Goal: Information Seeking & Learning: Check status

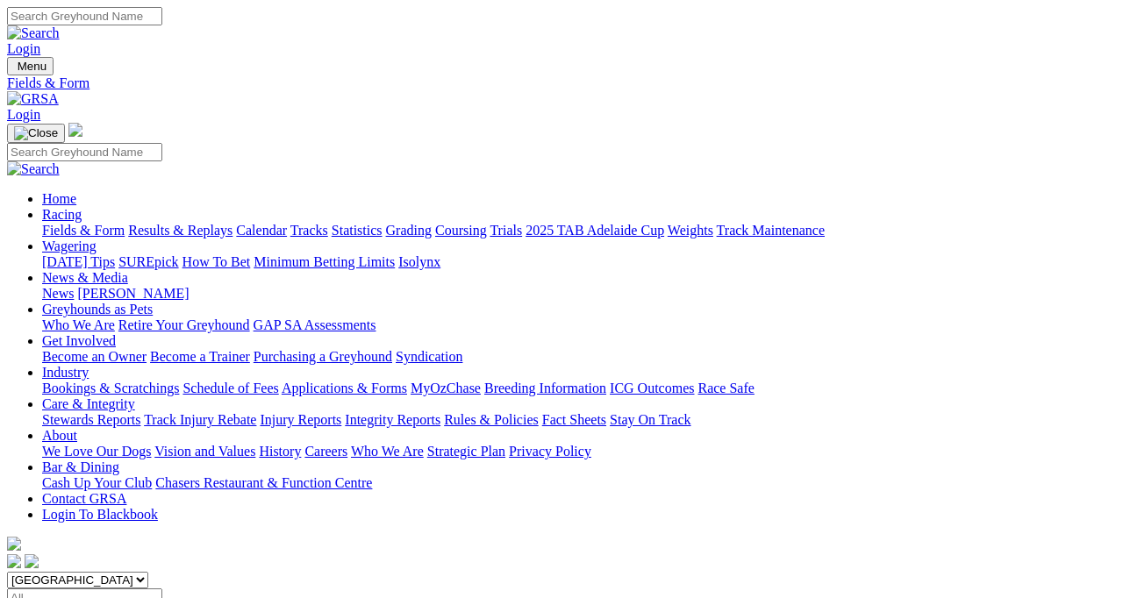
click at [81, 223] on link "Fields & Form" at bounding box center [83, 230] width 82 height 15
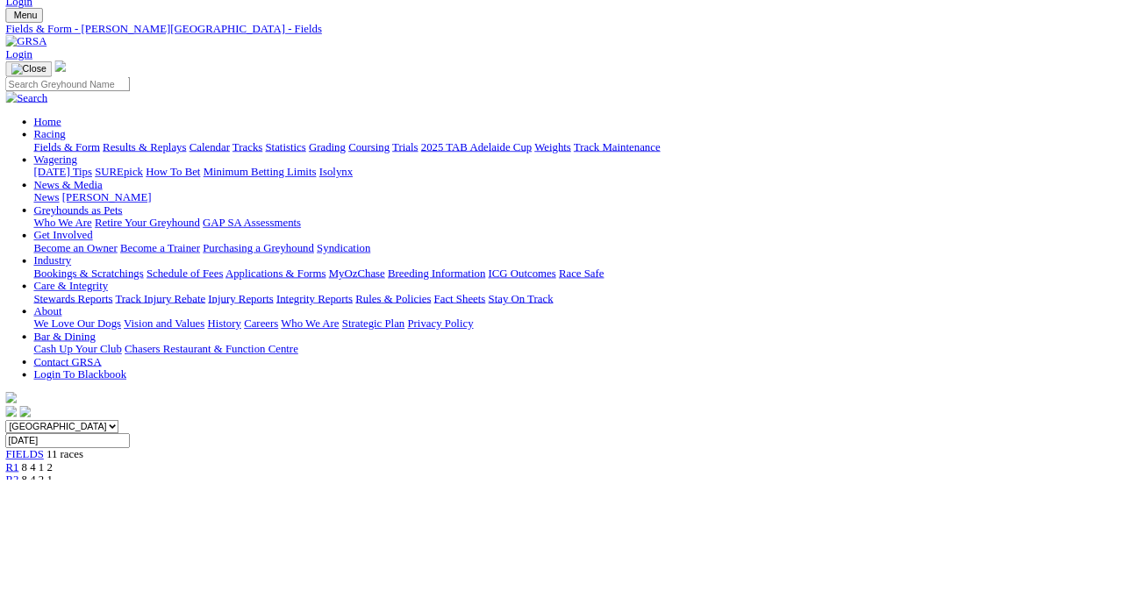
scroll to position [47, 0]
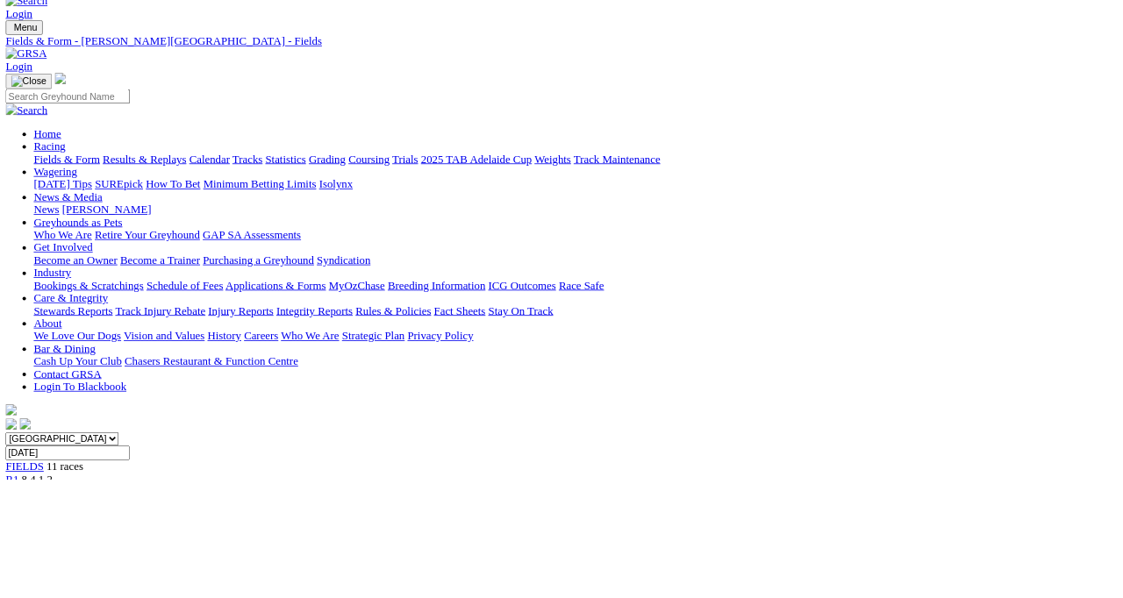
scroll to position [135, 0]
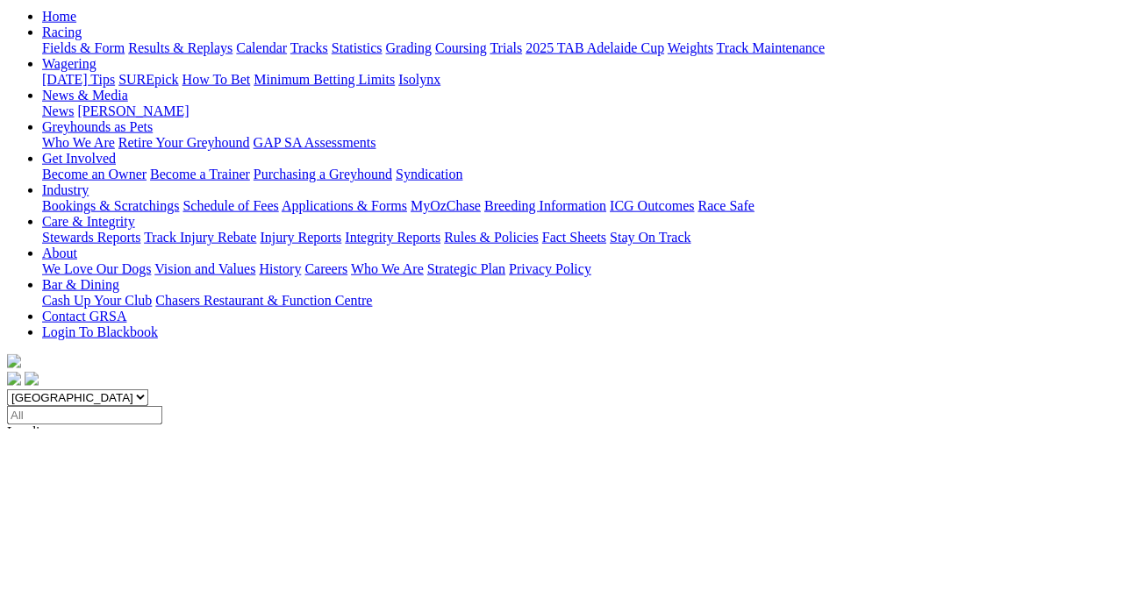
scroll to position [19, 0]
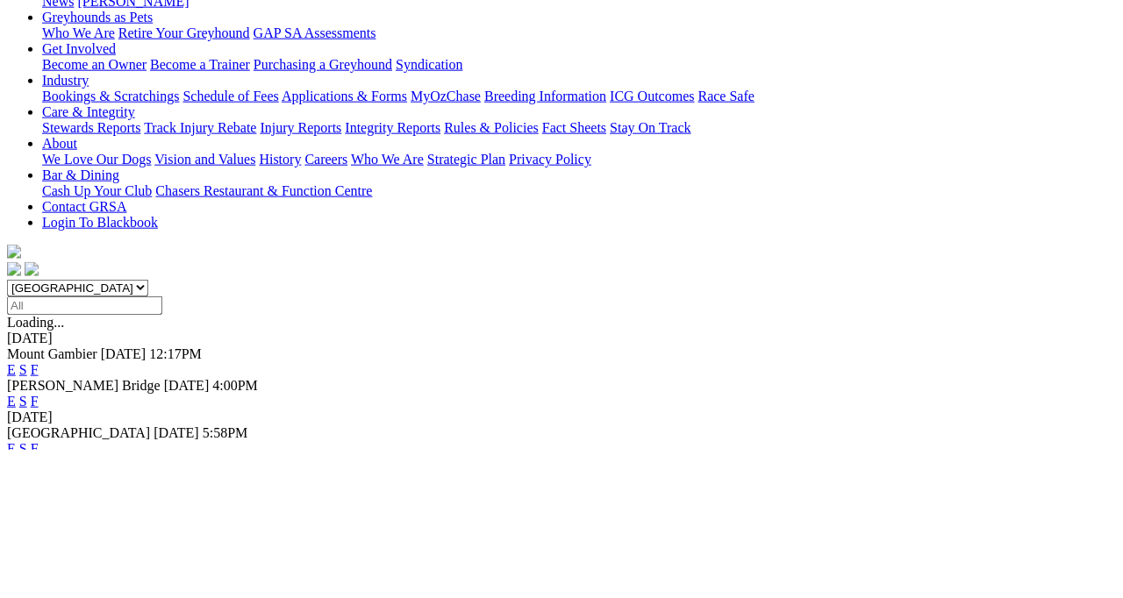
click at [39, 589] on link "F" at bounding box center [35, 596] width 8 height 15
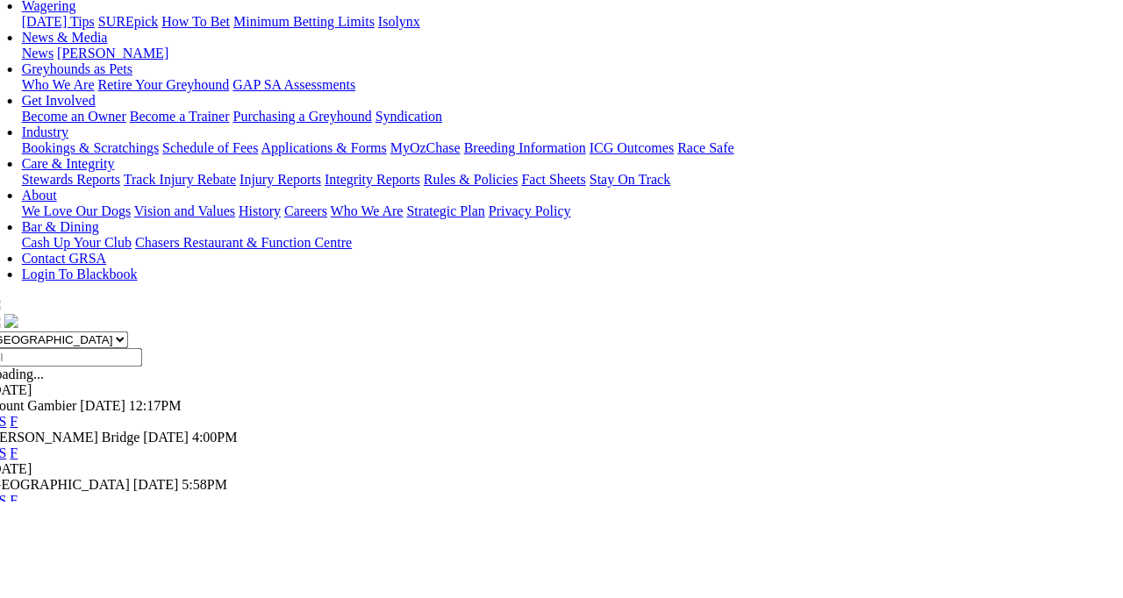
click at [39, 589] on link "F" at bounding box center [35, 596] width 8 height 15
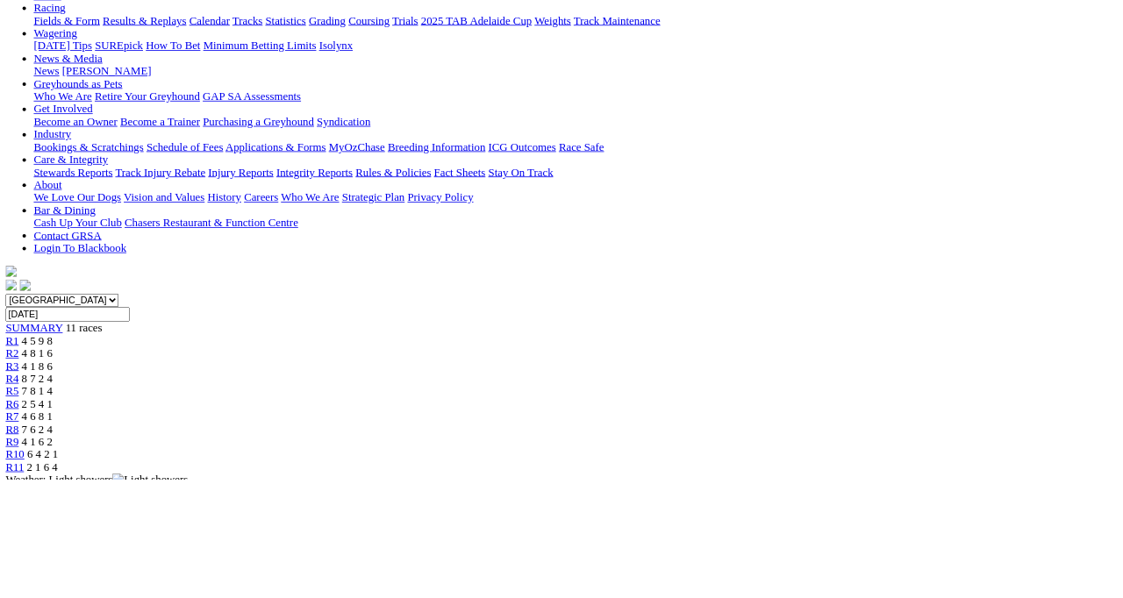
scroll to position [196, 0]
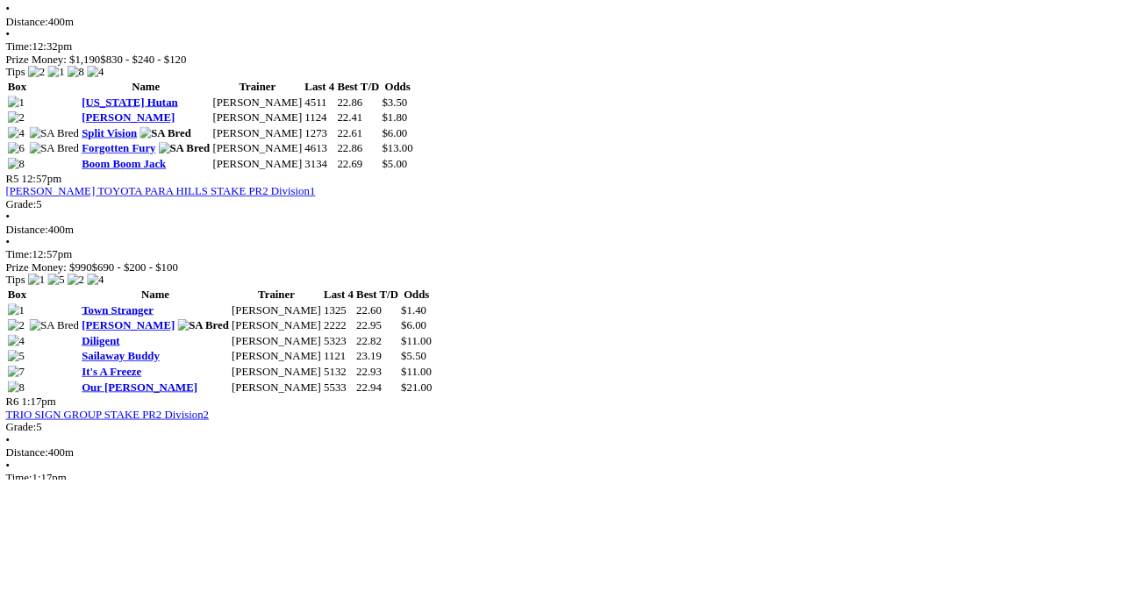
scroll to position [1689, 0]
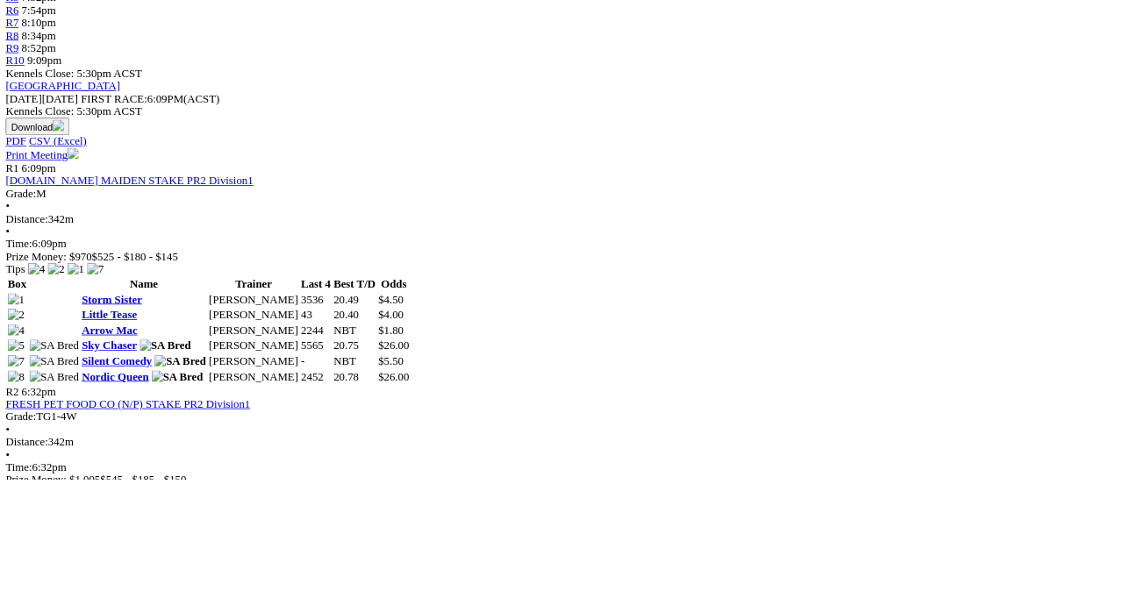
scroll to position [688, 0]
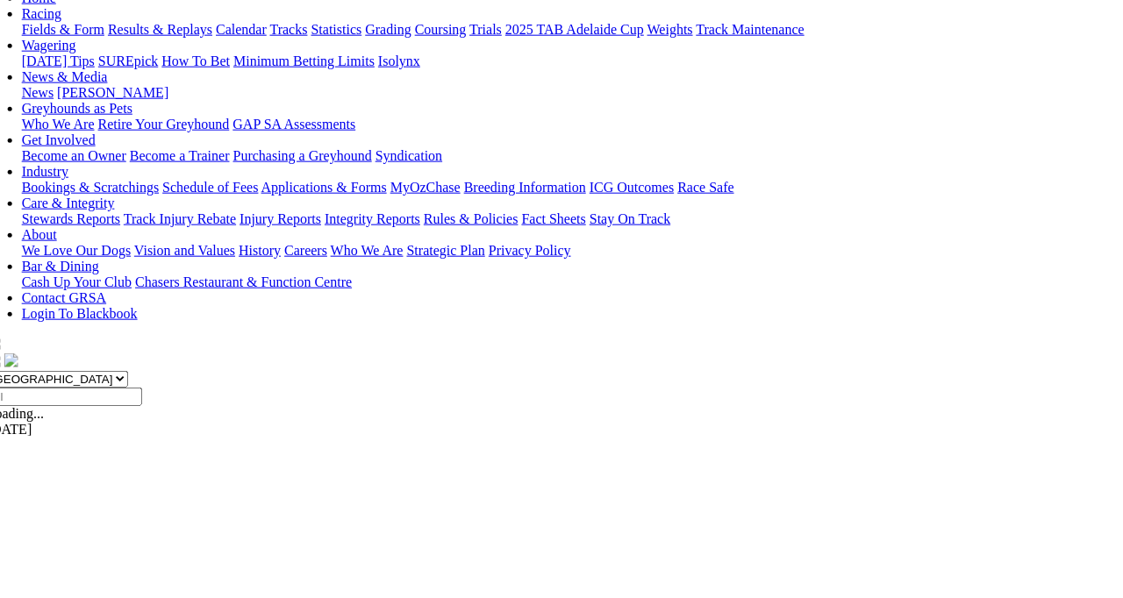
scroll to position [122, 0]
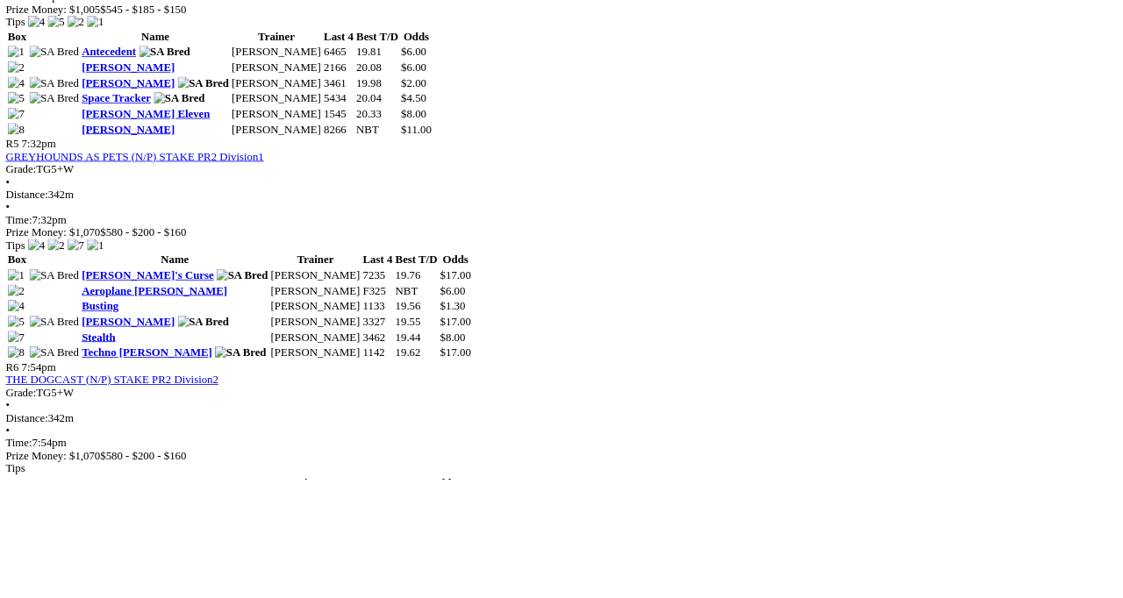
scroll to position [1841, 0]
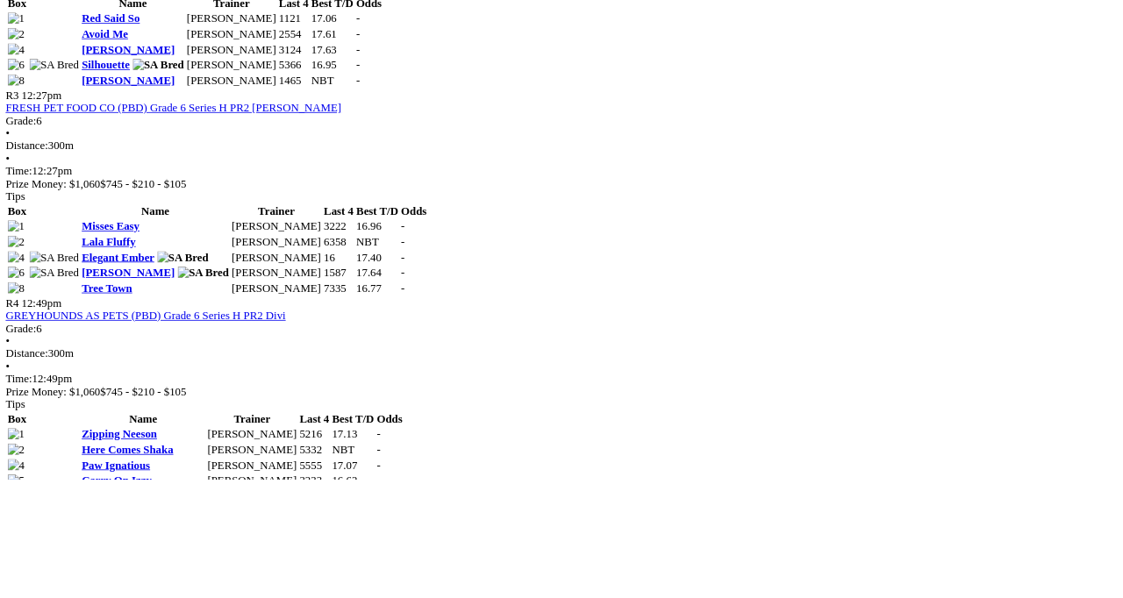
scroll to position [1295, 0]
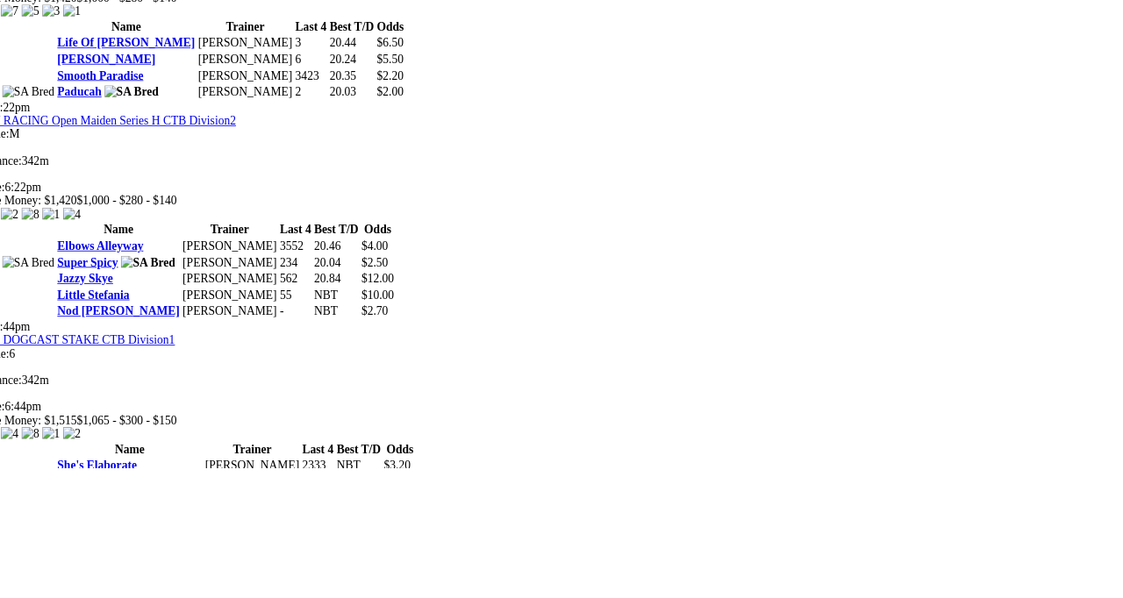
scroll to position [977, 0]
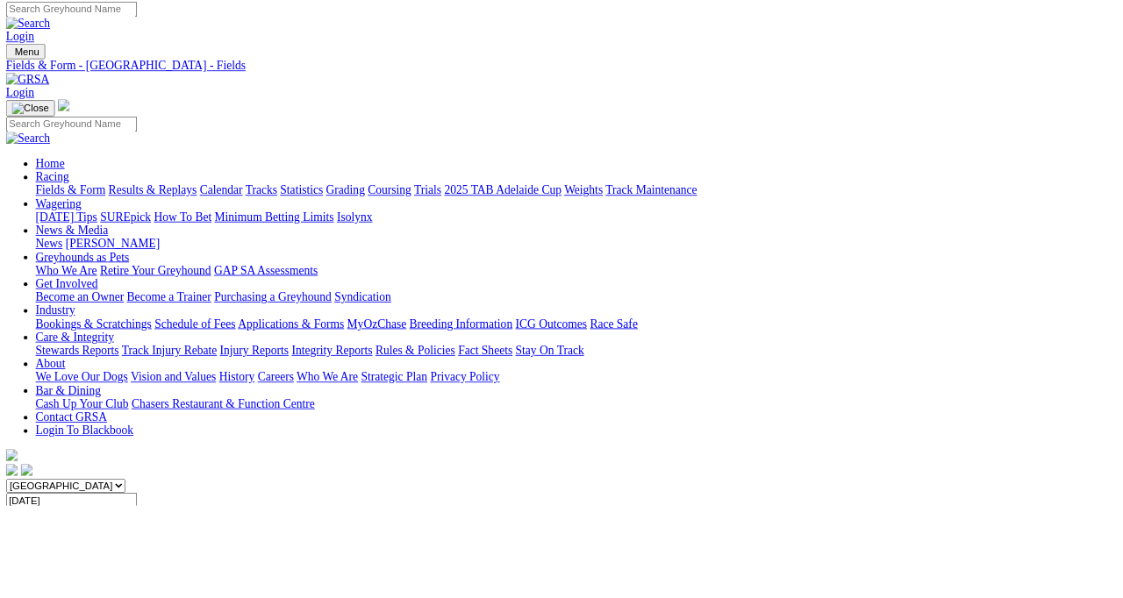
scroll to position [0, 0]
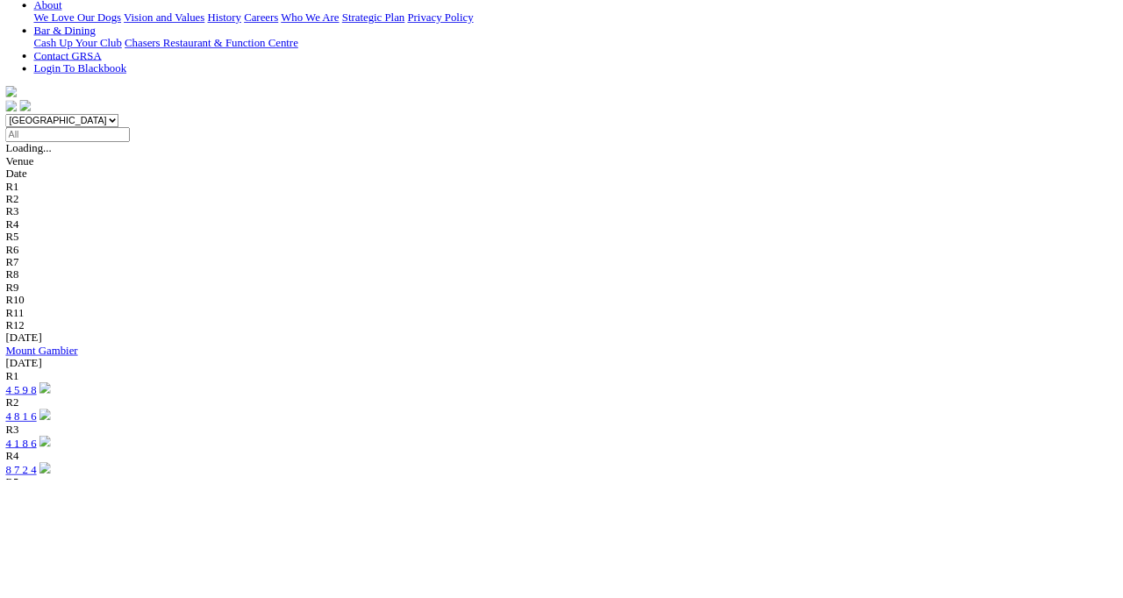
scroll to position [431, 0]
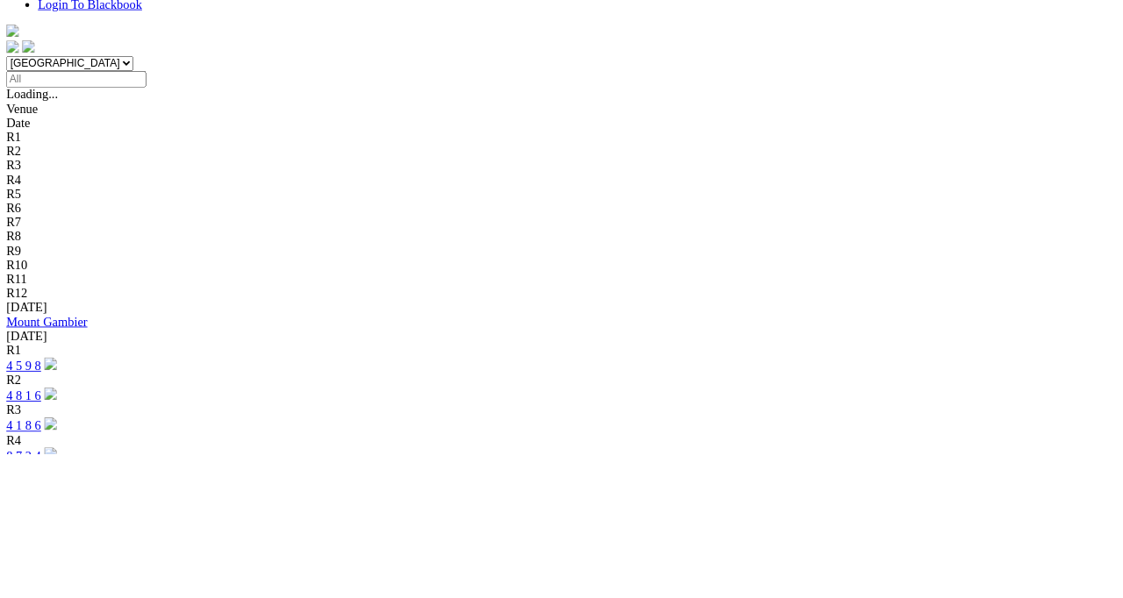
scroll to position [417, 0]
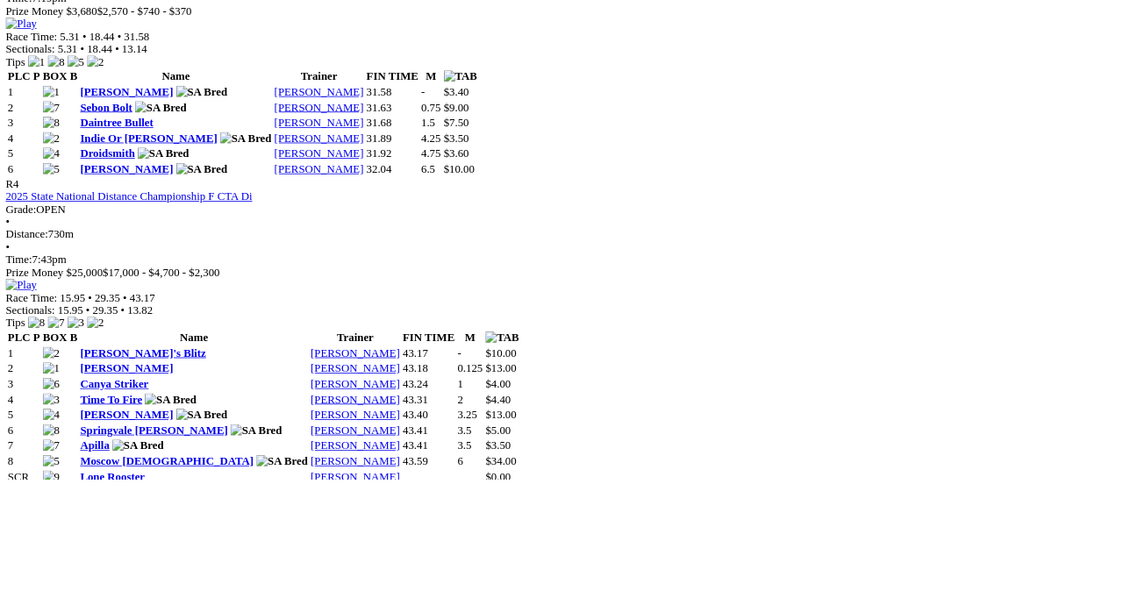
scroll to position [1665, 0]
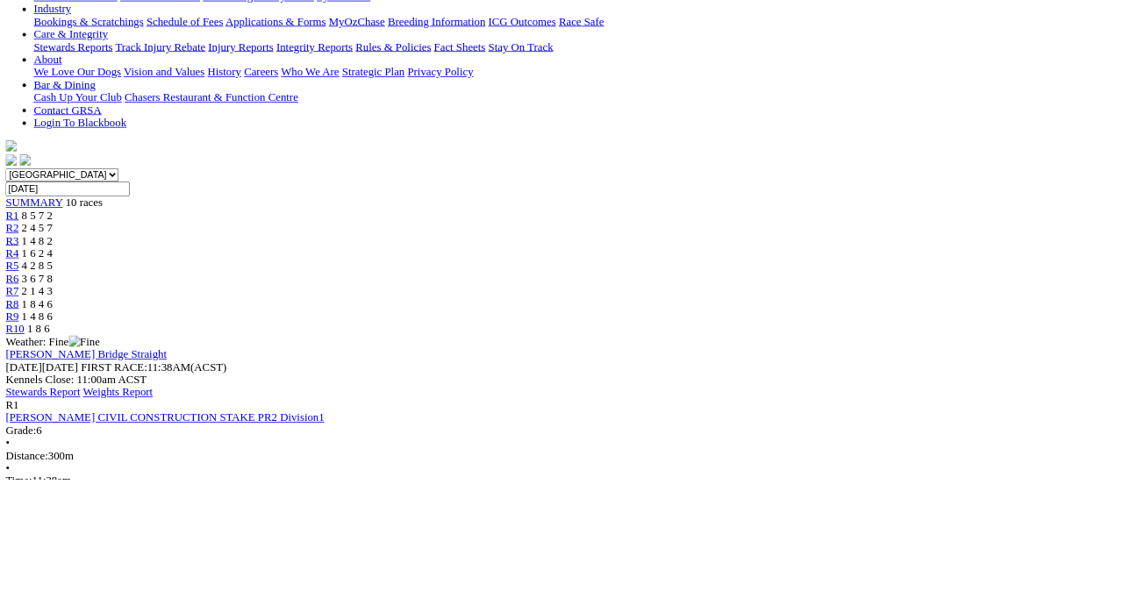
scroll to position [357, 0]
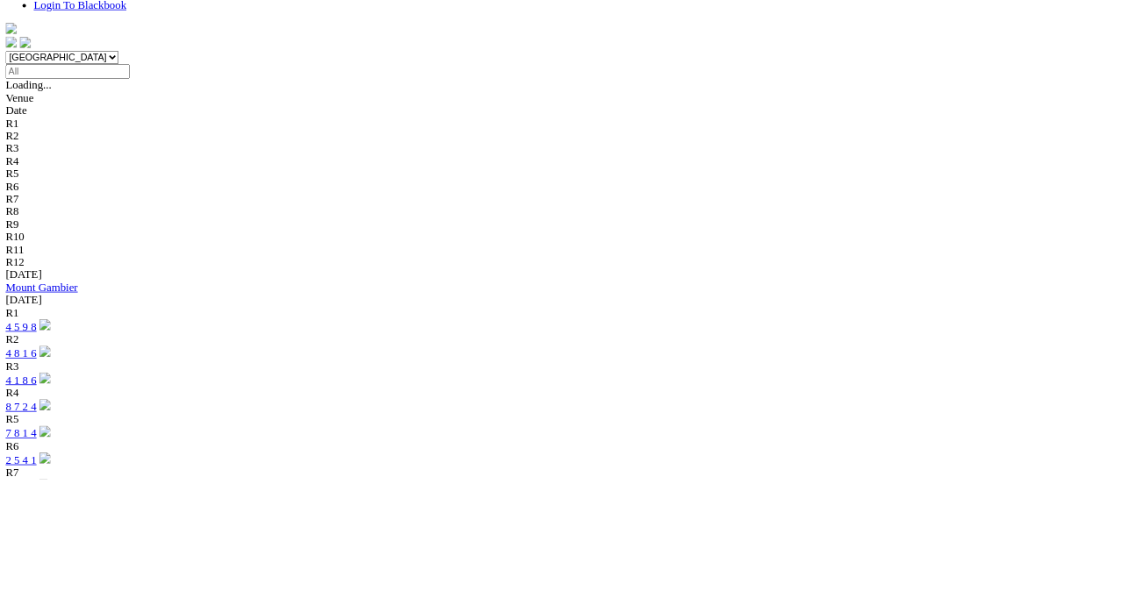
scroll to position [522, 0]
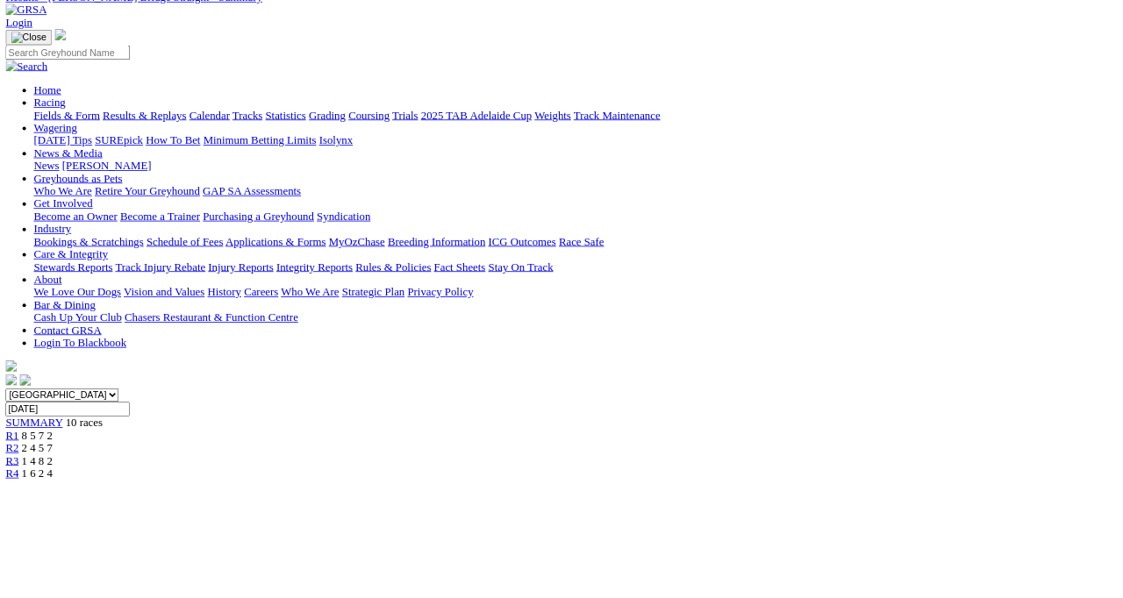
scroll to position [85, 0]
